Goal: Transaction & Acquisition: Subscribe to service/newsletter

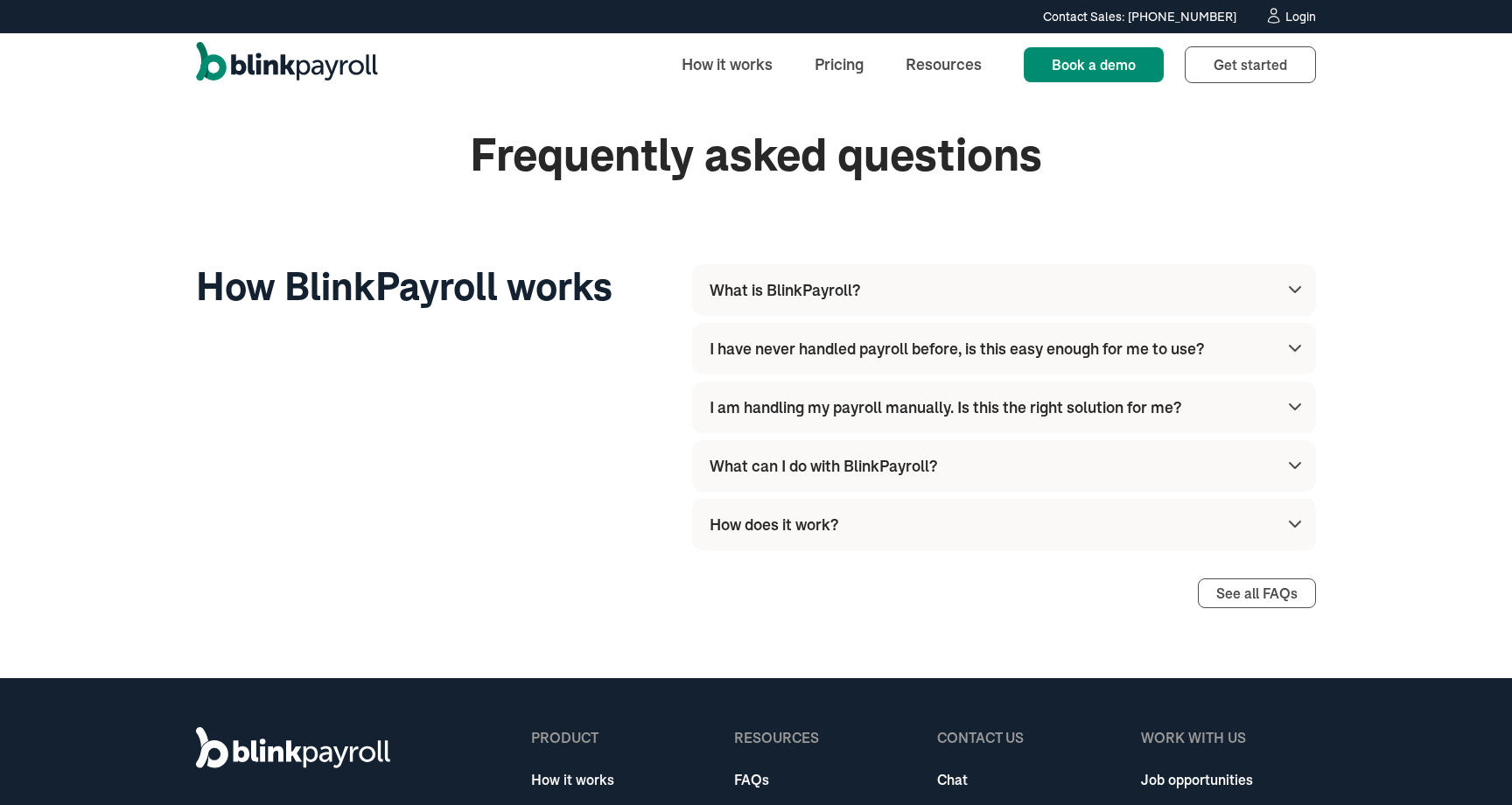
scroll to position [4996, 0]
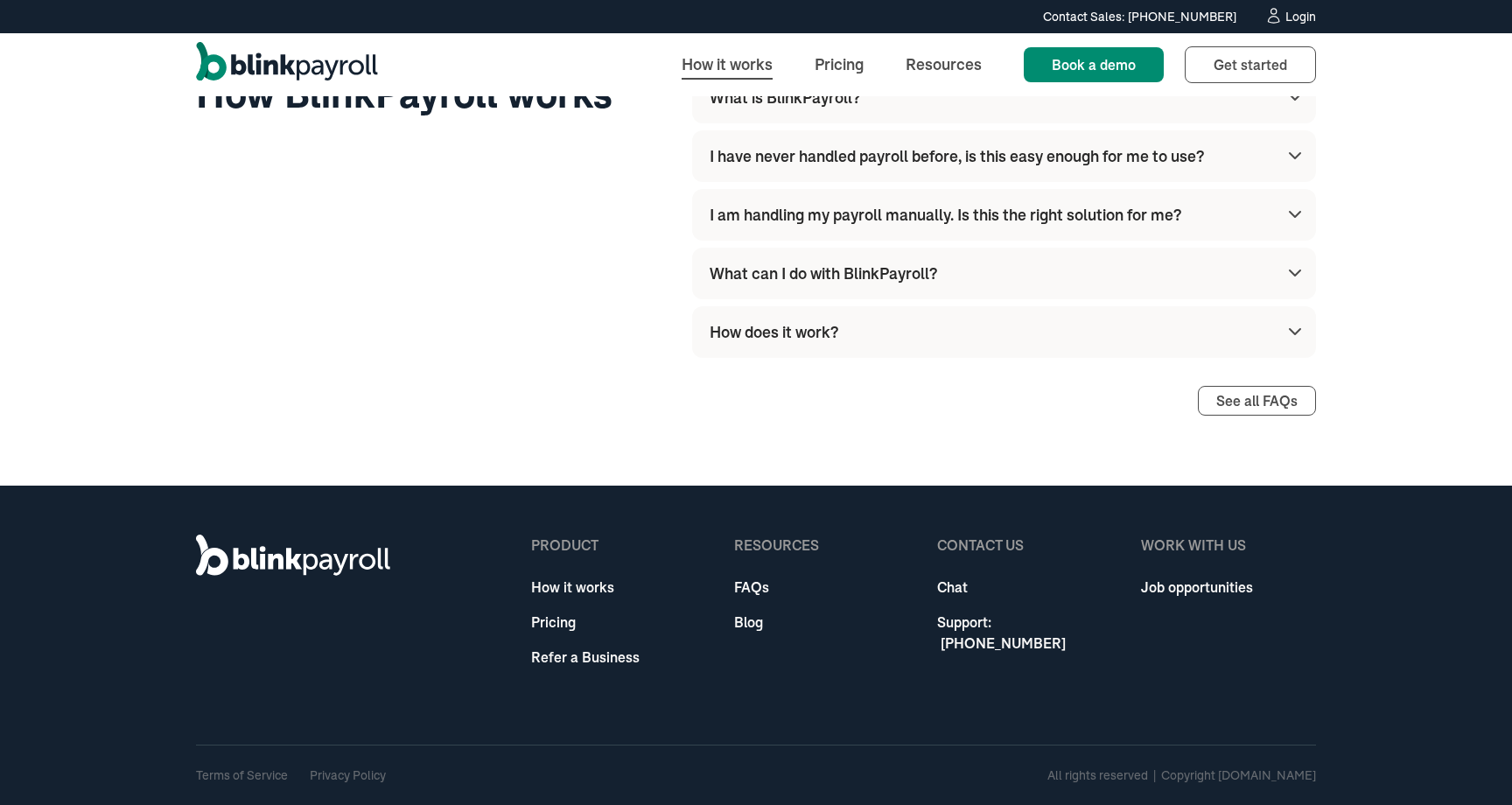
click at [695, 77] on link "How it works" at bounding box center [727, 64] width 119 height 38
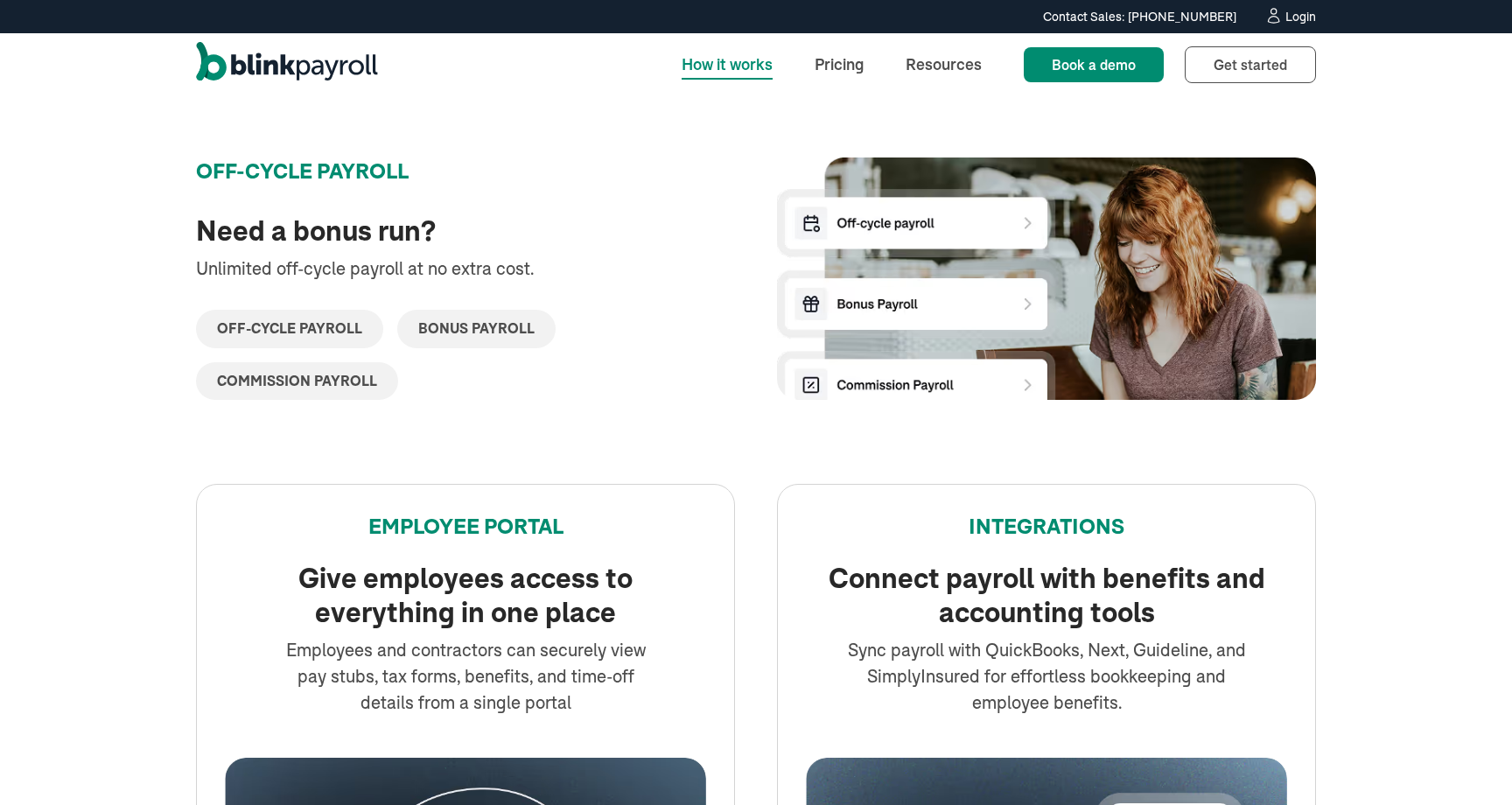
scroll to position [2914, 0]
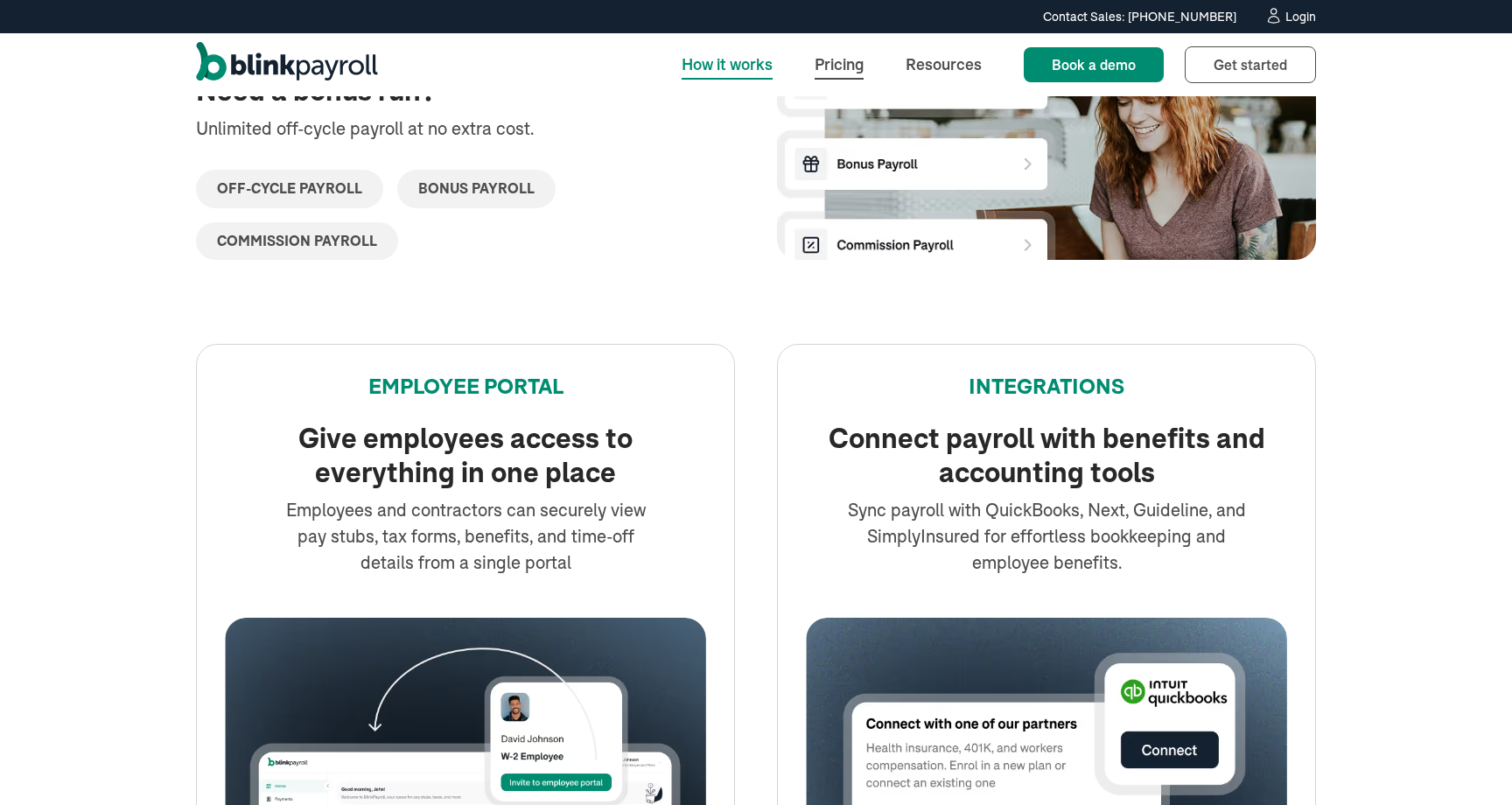
click at [866, 65] on link "Pricing" at bounding box center [839, 64] width 77 height 38
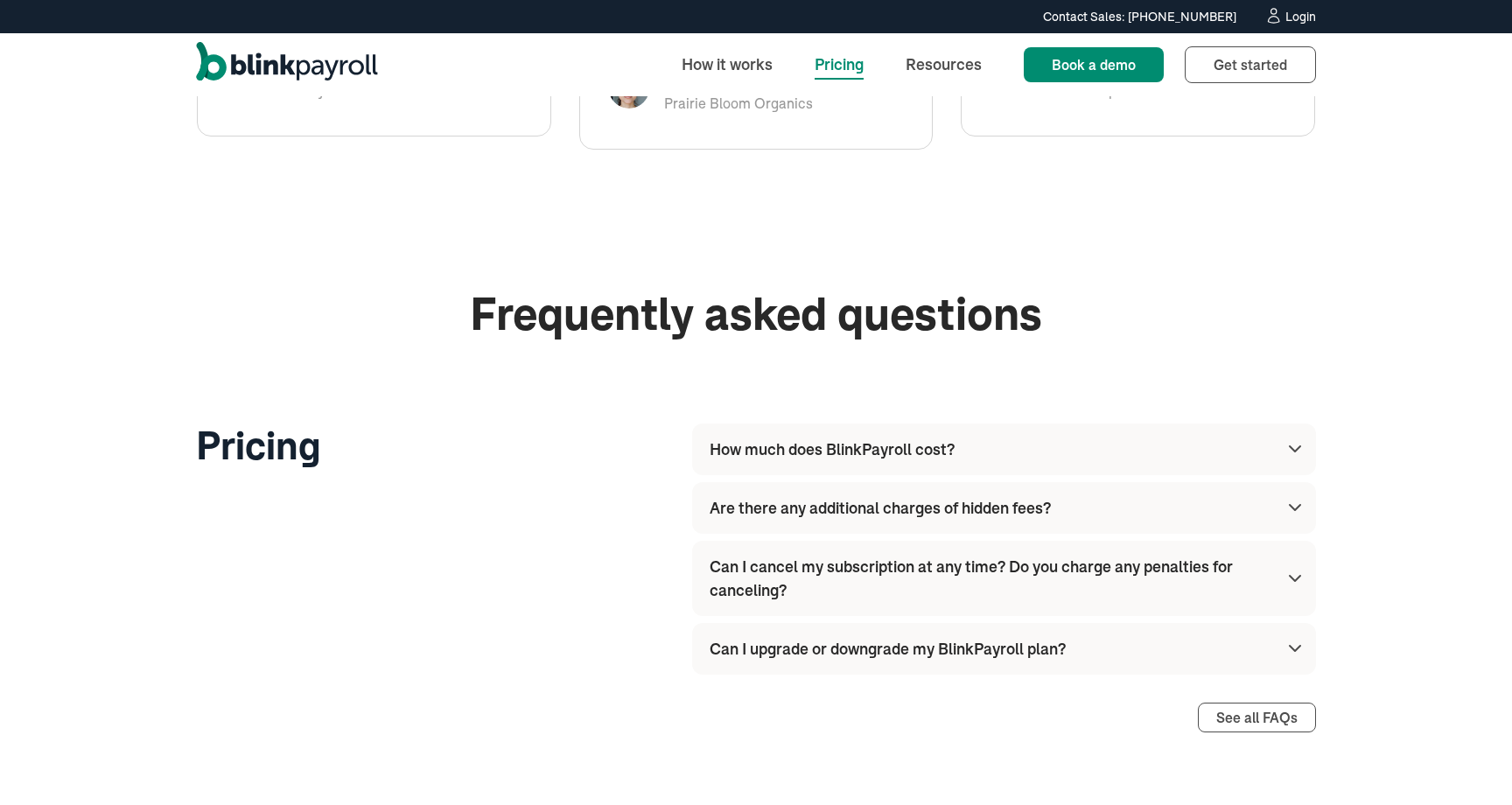
scroll to position [1894, 0]
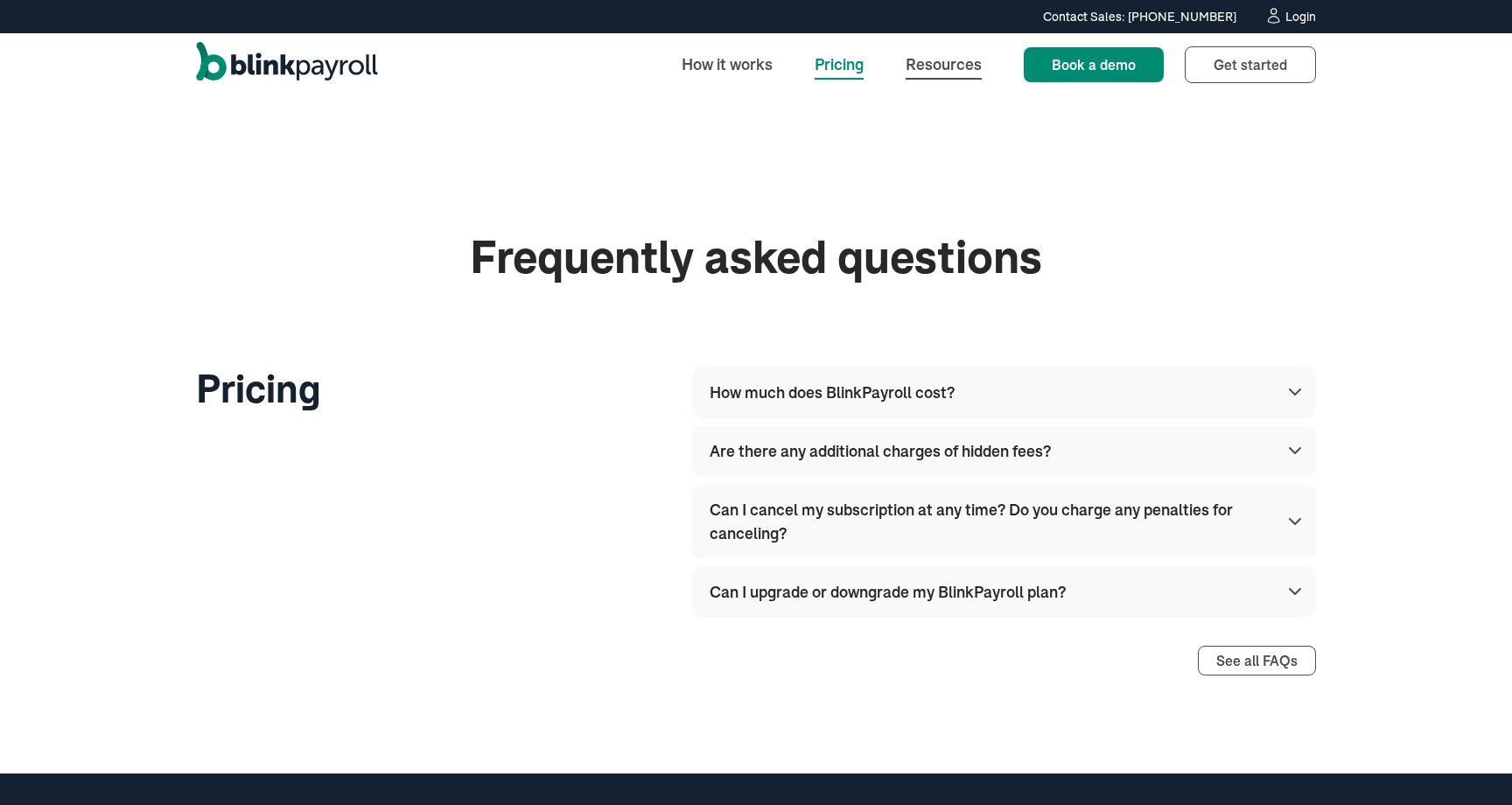
click at [938, 69] on link "Resources" at bounding box center [944, 64] width 104 height 38
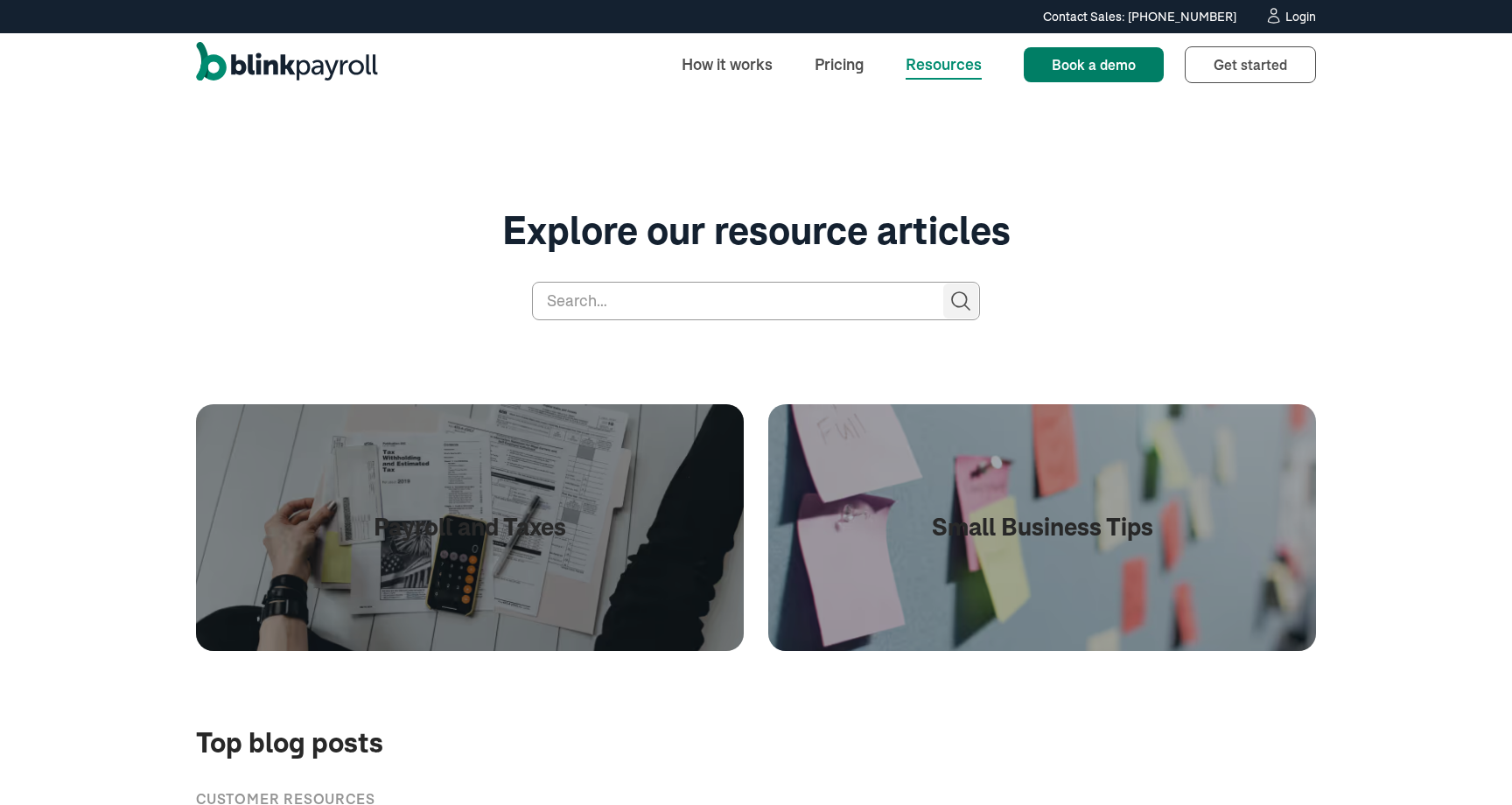
click at [1150, 72] on link "Book a demo" at bounding box center [1094, 65] width 140 height 35
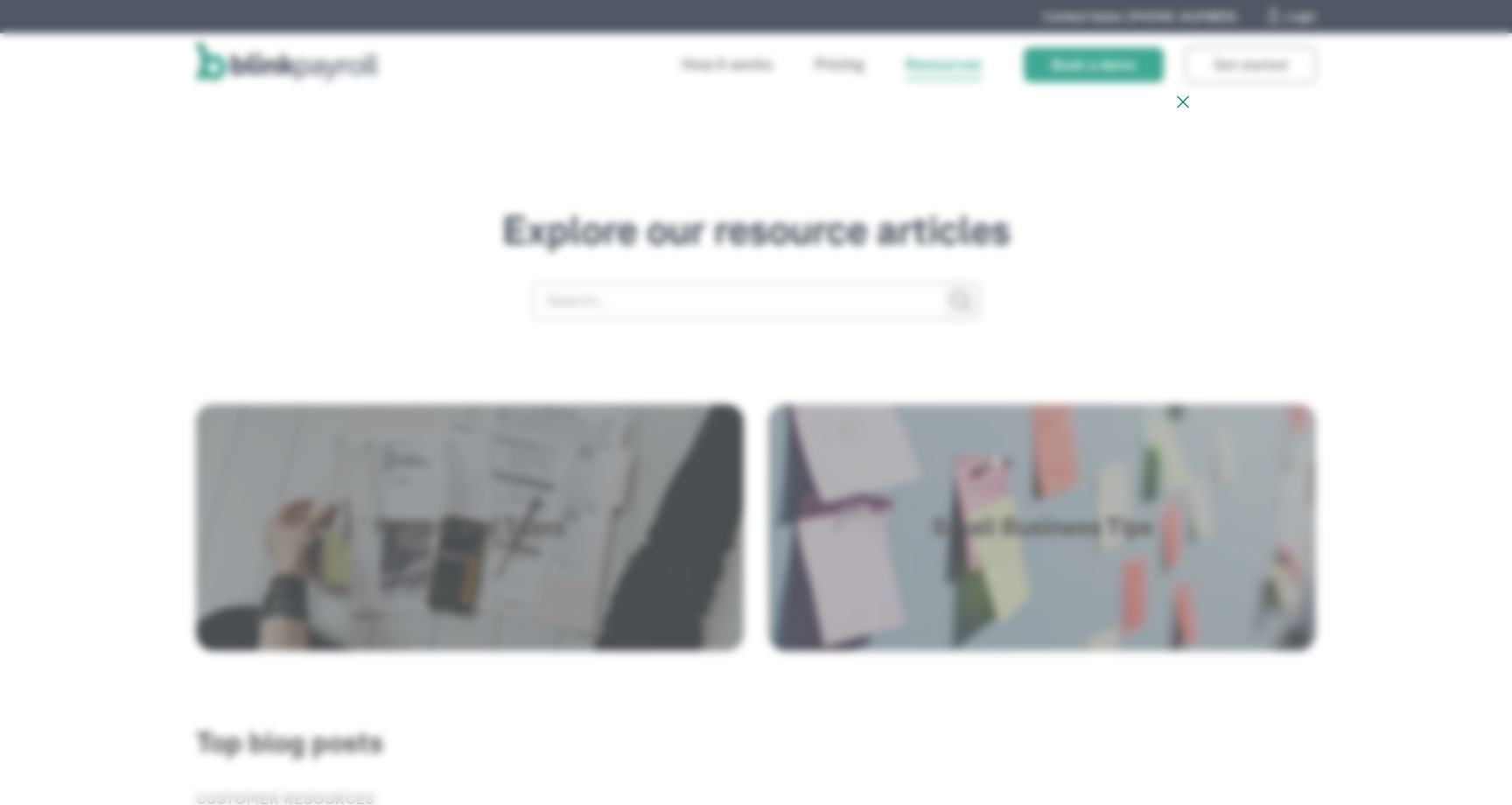
click at [1188, 91] on icon at bounding box center [1183, 102] width 21 height 21
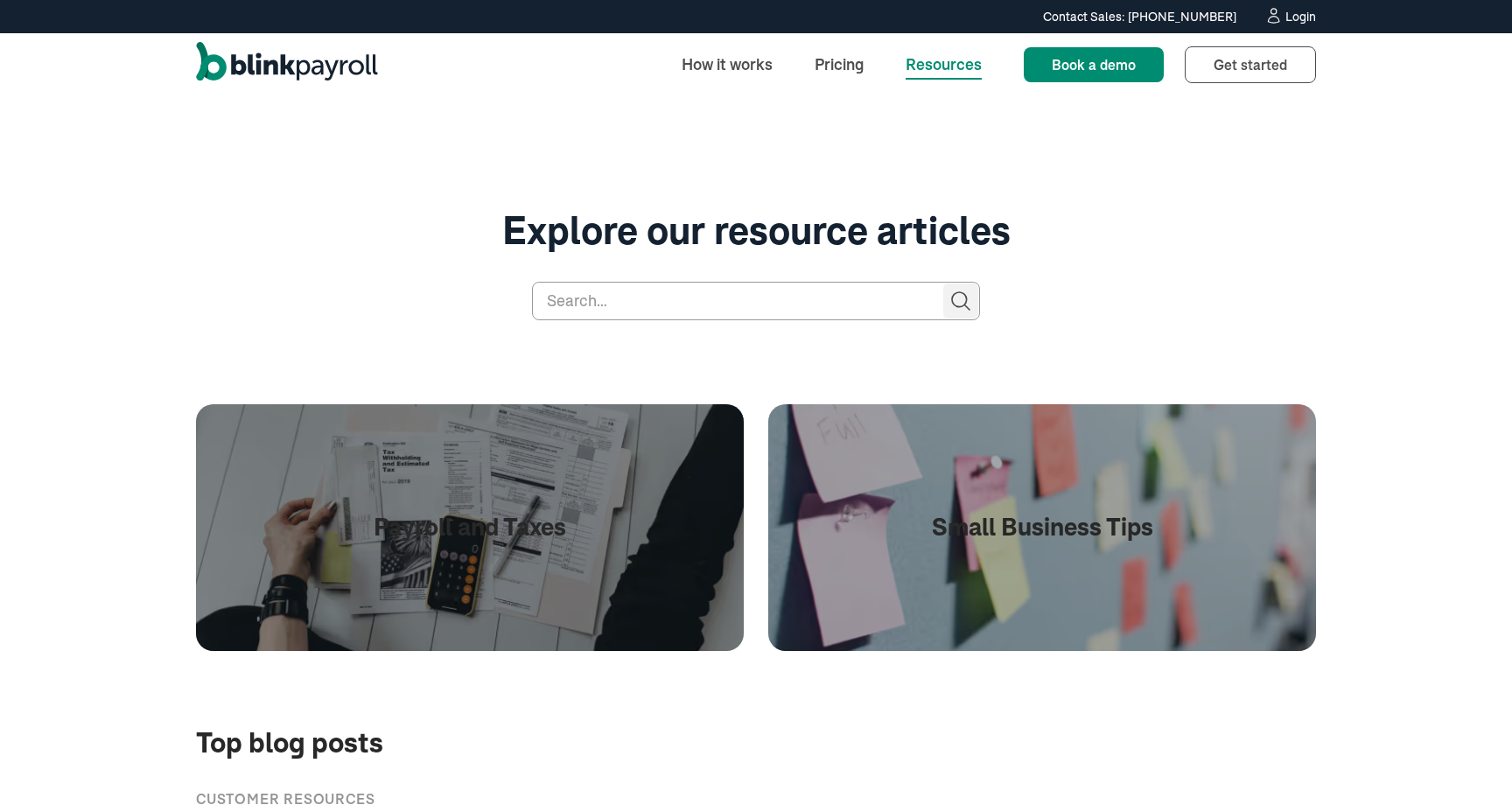
click at [1247, 77] on link "Get started Sign up" at bounding box center [1250, 65] width 131 height 37
